Goal: Task Accomplishment & Management: Use online tool/utility

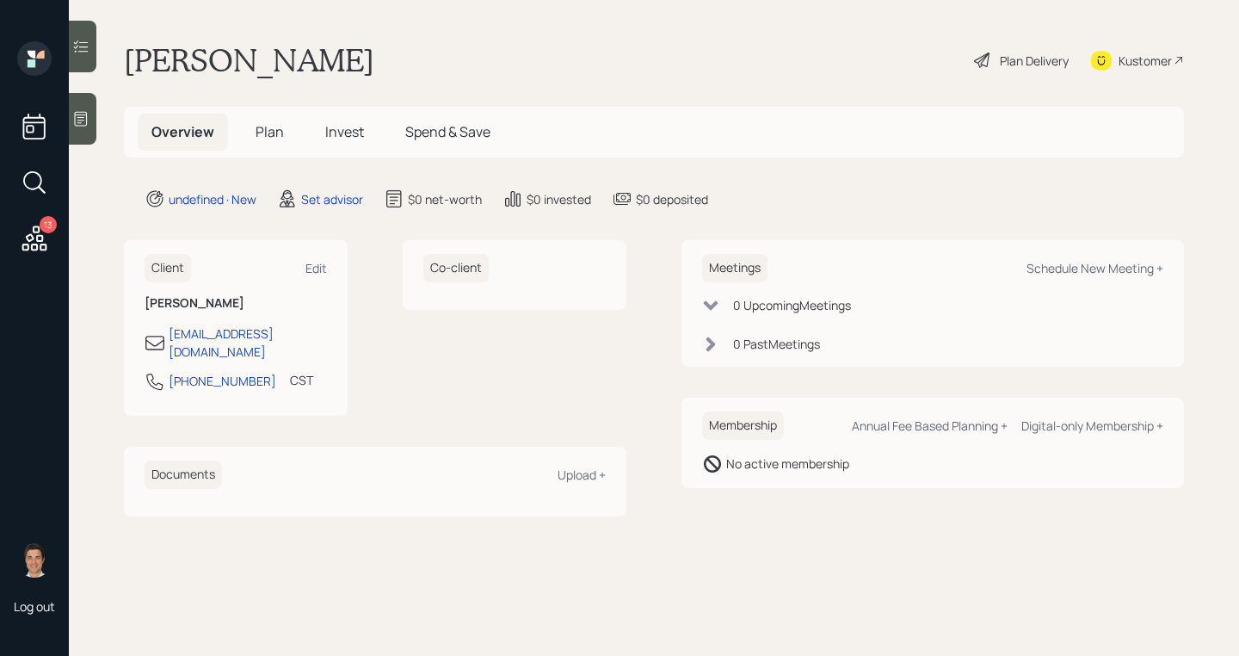
click at [1135, 68] on div "Kustomer" at bounding box center [1145, 61] width 53 height 18
click at [1079, 270] on div "Schedule New Meeting +" at bounding box center [1095, 268] width 137 height 16
select select "round-[PERSON_NAME]"
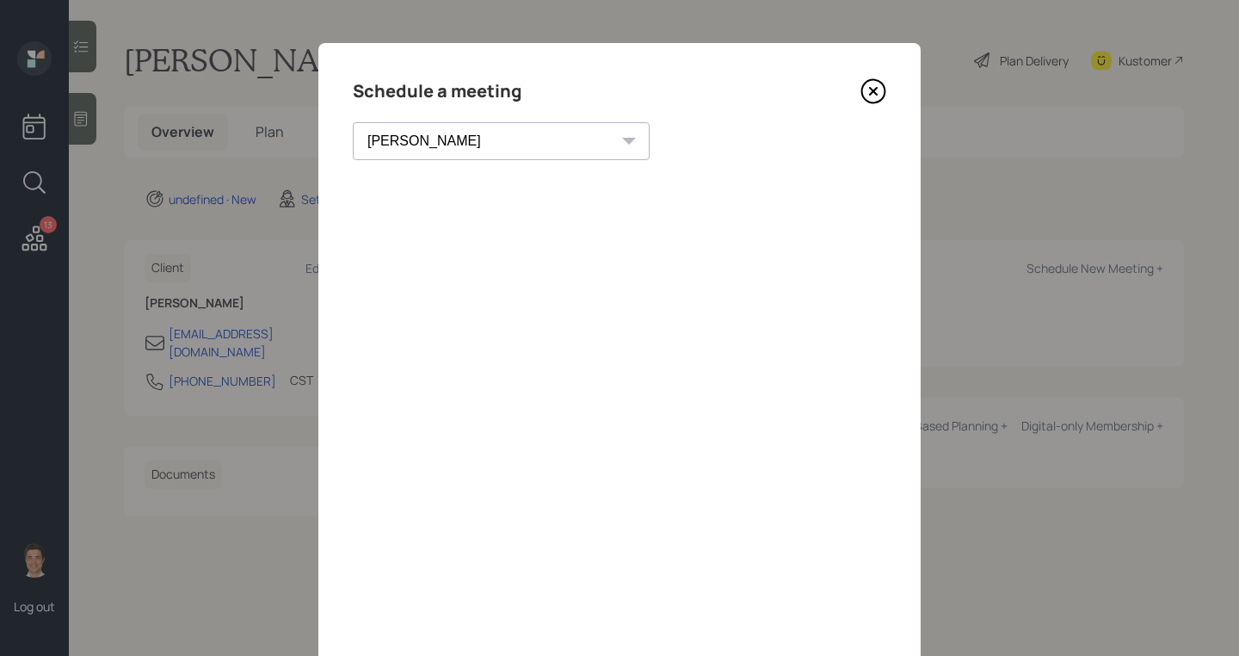
click at [876, 81] on icon at bounding box center [874, 91] width 26 height 26
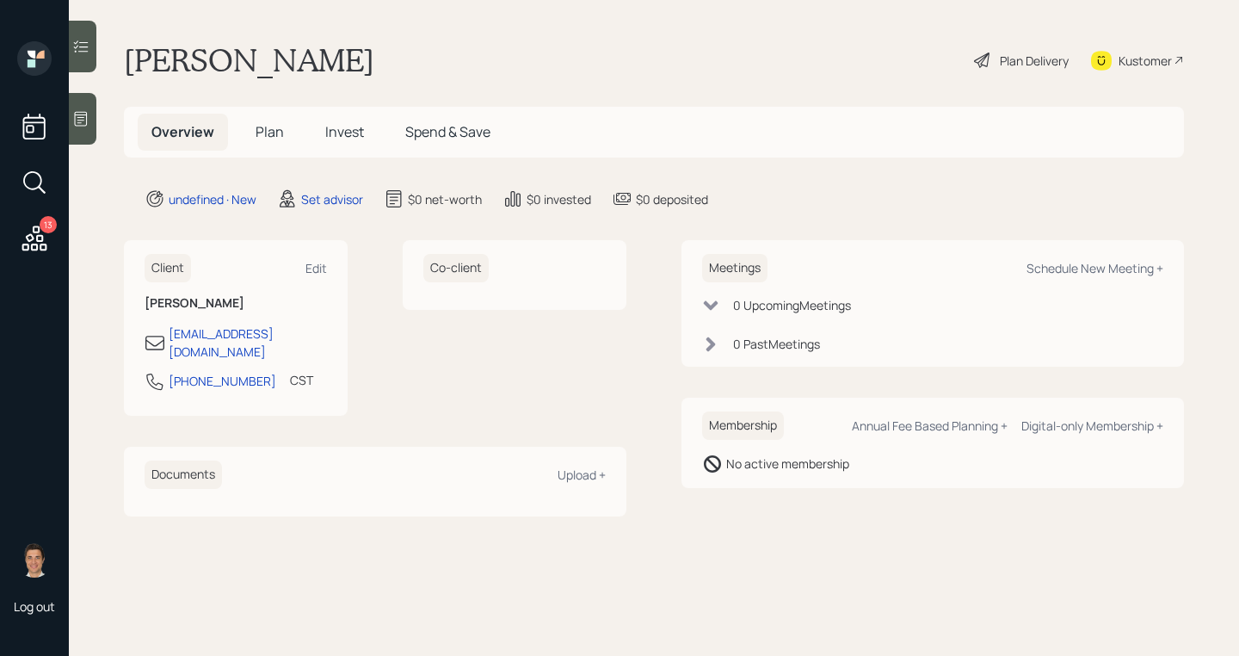
click at [601, 372] on div "Co-client" at bounding box center [515, 328] width 224 height 176
click at [1060, 269] on div "Schedule New Meeting +" at bounding box center [1095, 268] width 137 height 16
select select "round-[PERSON_NAME]"
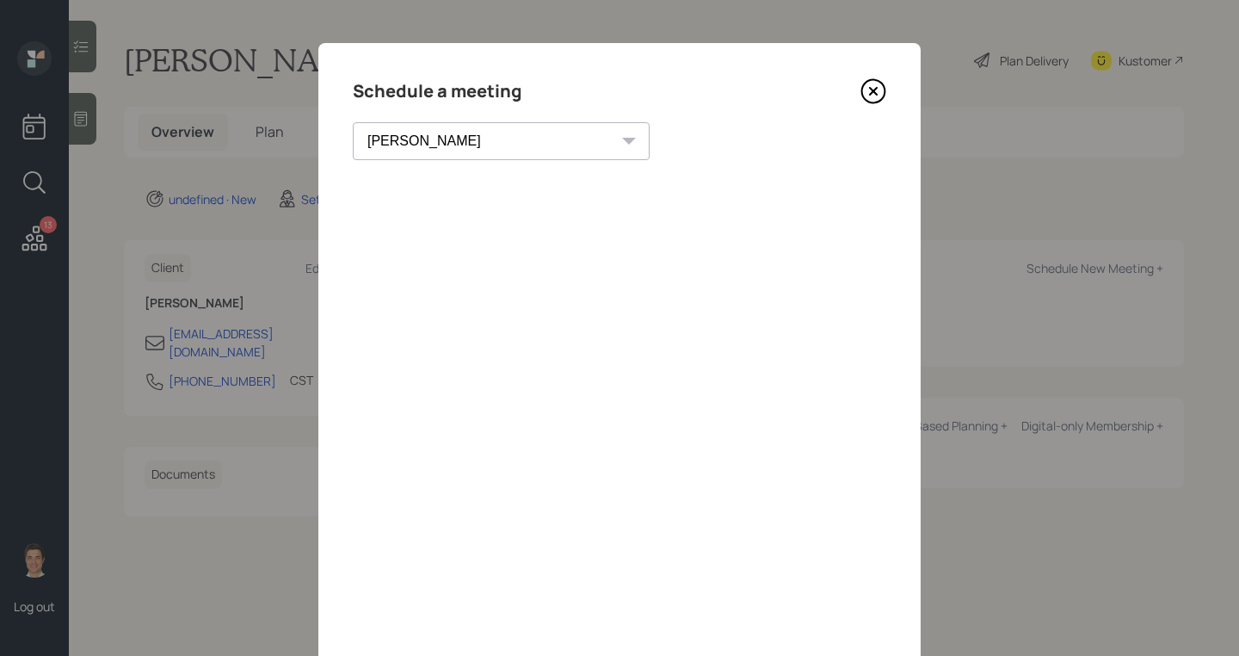
click at [882, 83] on icon at bounding box center [873, 91] width 23 height 23
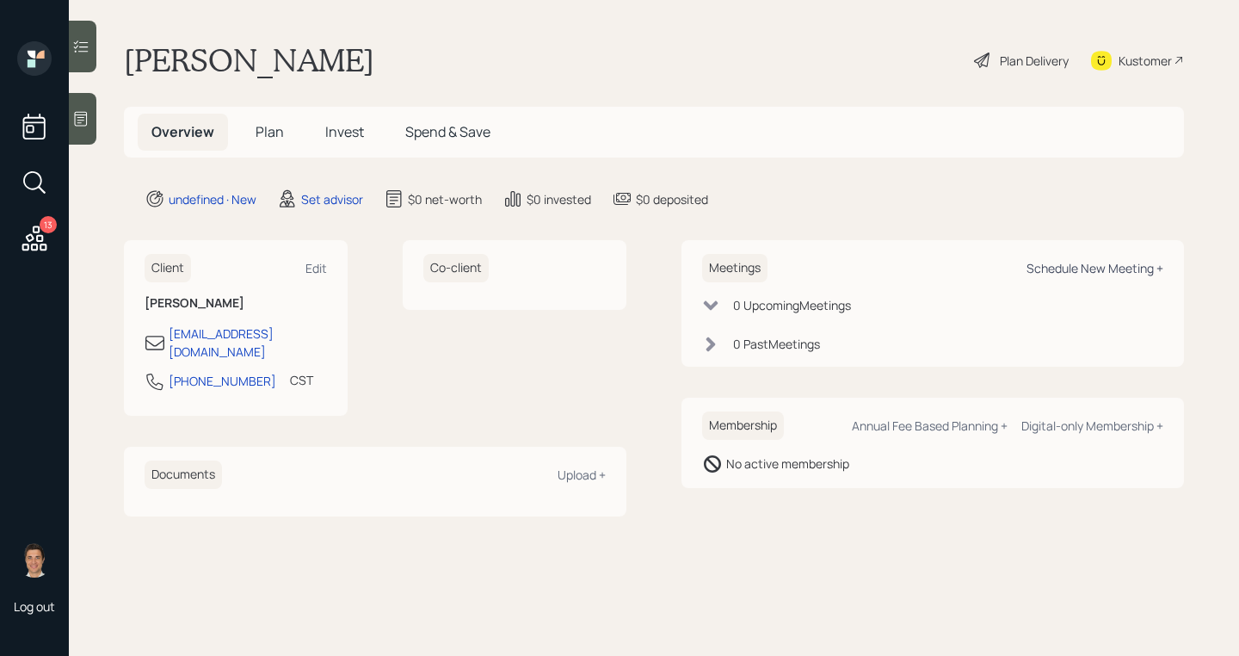
click at [1116, 265] on div "Schedule New Meeting +" at bounding box center [1095, 268] width 137 height 16
select select "round-[PERSON_NAME]"
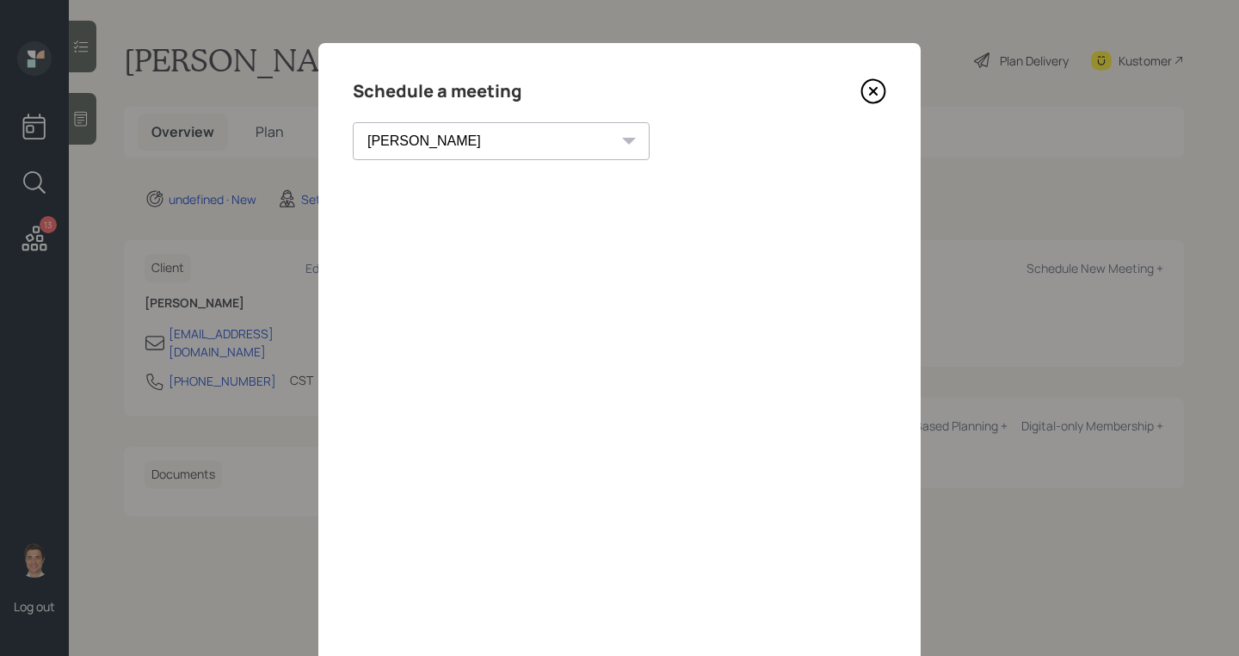
click at [883, 88] on icon at bounding box center [874, 91] width 26 height 26
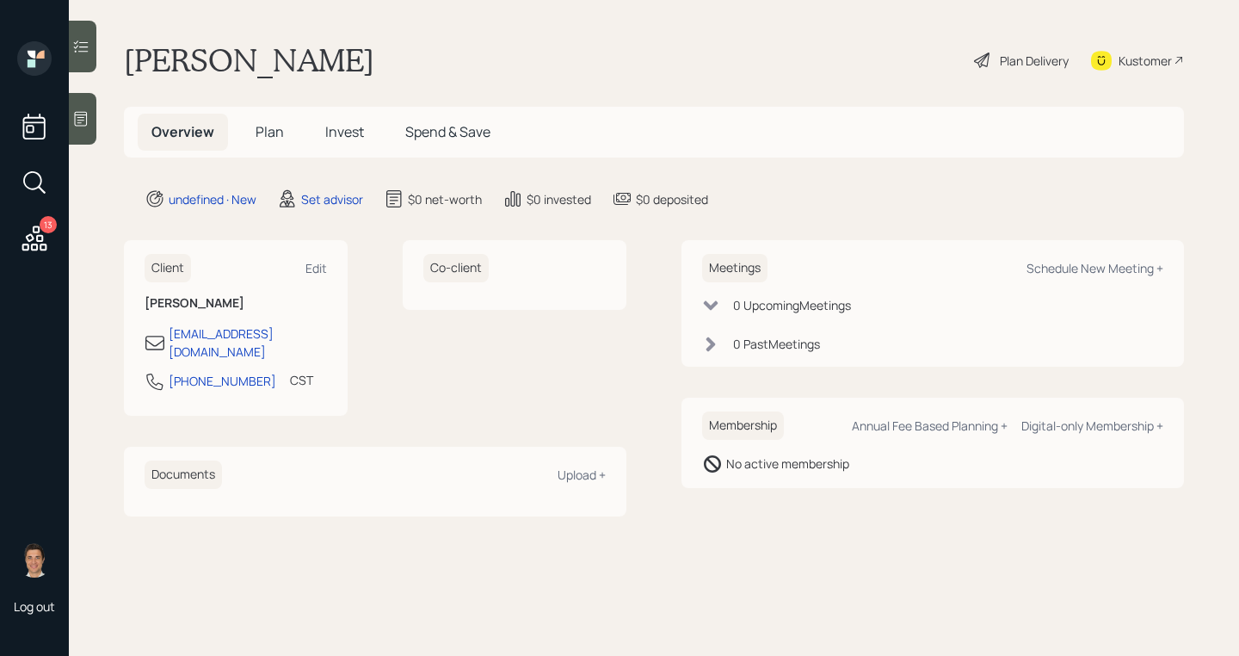
click at [845, 202] on div "undefined · New Set advisor $0 net-worth $0 invested $0 deposited" at bounding box center [665, 199] width 1040 height 21
